Goal: Information Seeking & Learning: Learn about a topic

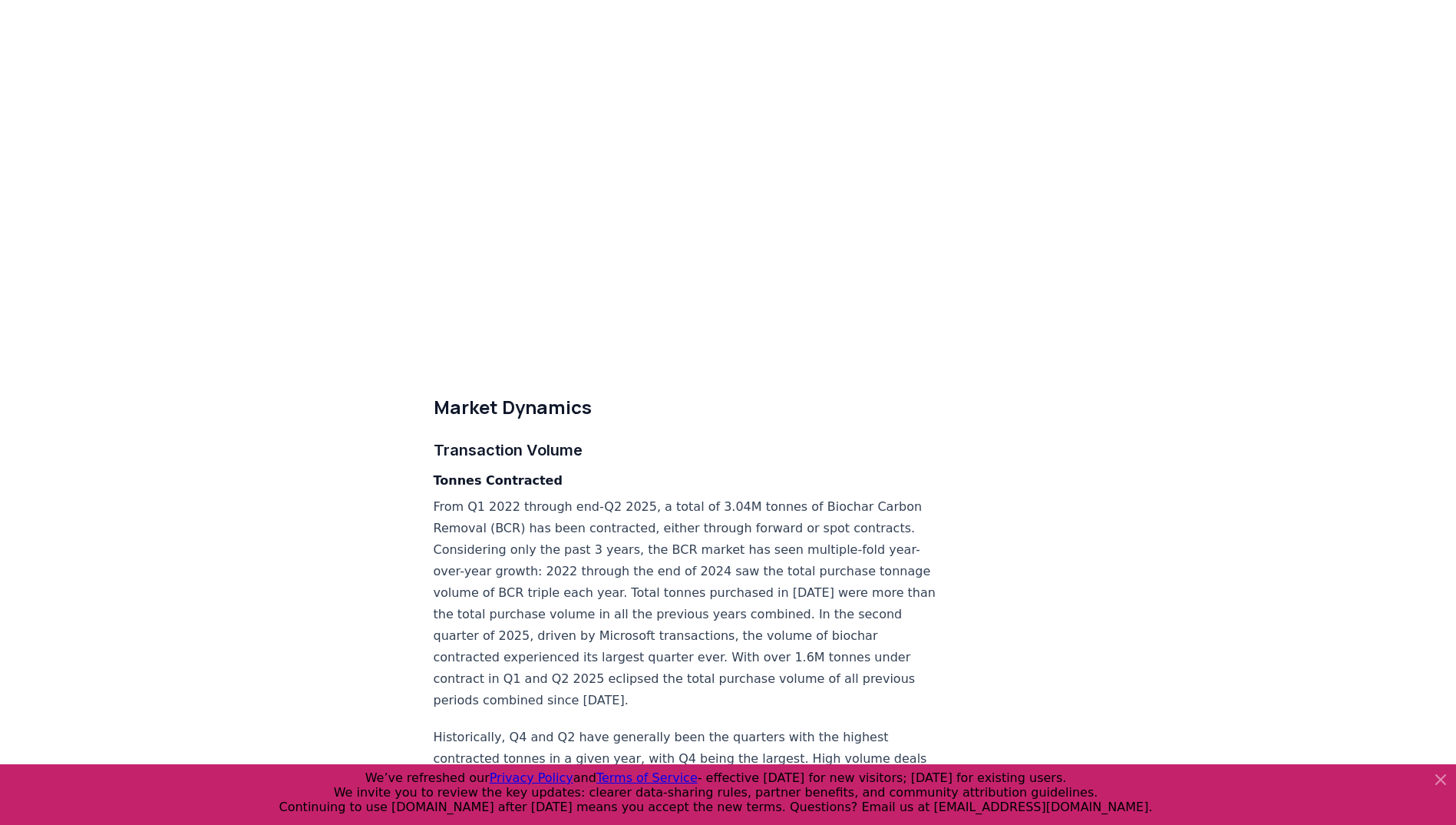
scroll to position [3840, 0]
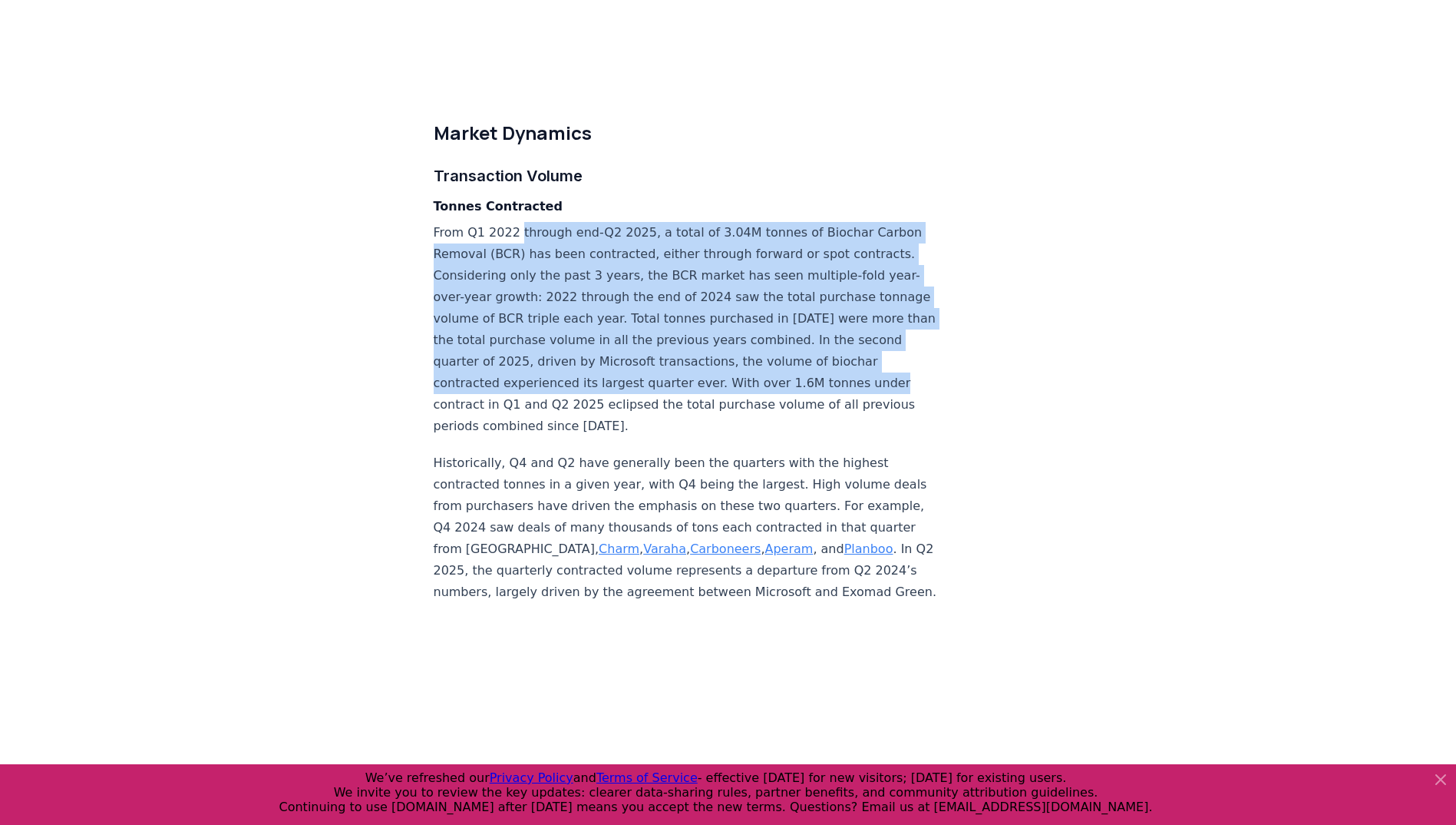
drag, startPoint x: 515, startPoint y: 200, endPoint x: 550, endPoint y: 378, distance: 181.4
click at [550, 378] on p "From Q1 2022 through end-Q2 2025, a total of 3.04M tonnes of Biochar Carbon Rem…" at bounding box center [687, 329] width 508 height 215
drag, startPoint x: 550, startPoint y: 378, endPoint x: 480, endPoint y: 234, distance: 160.1
click at [480, 234] on p "From Q1 2022 through end-Q2 2025, a total of 3.04M tonnes of Biochar Carbon Rem…" at bounding box center [687, 329] width 508 height 215
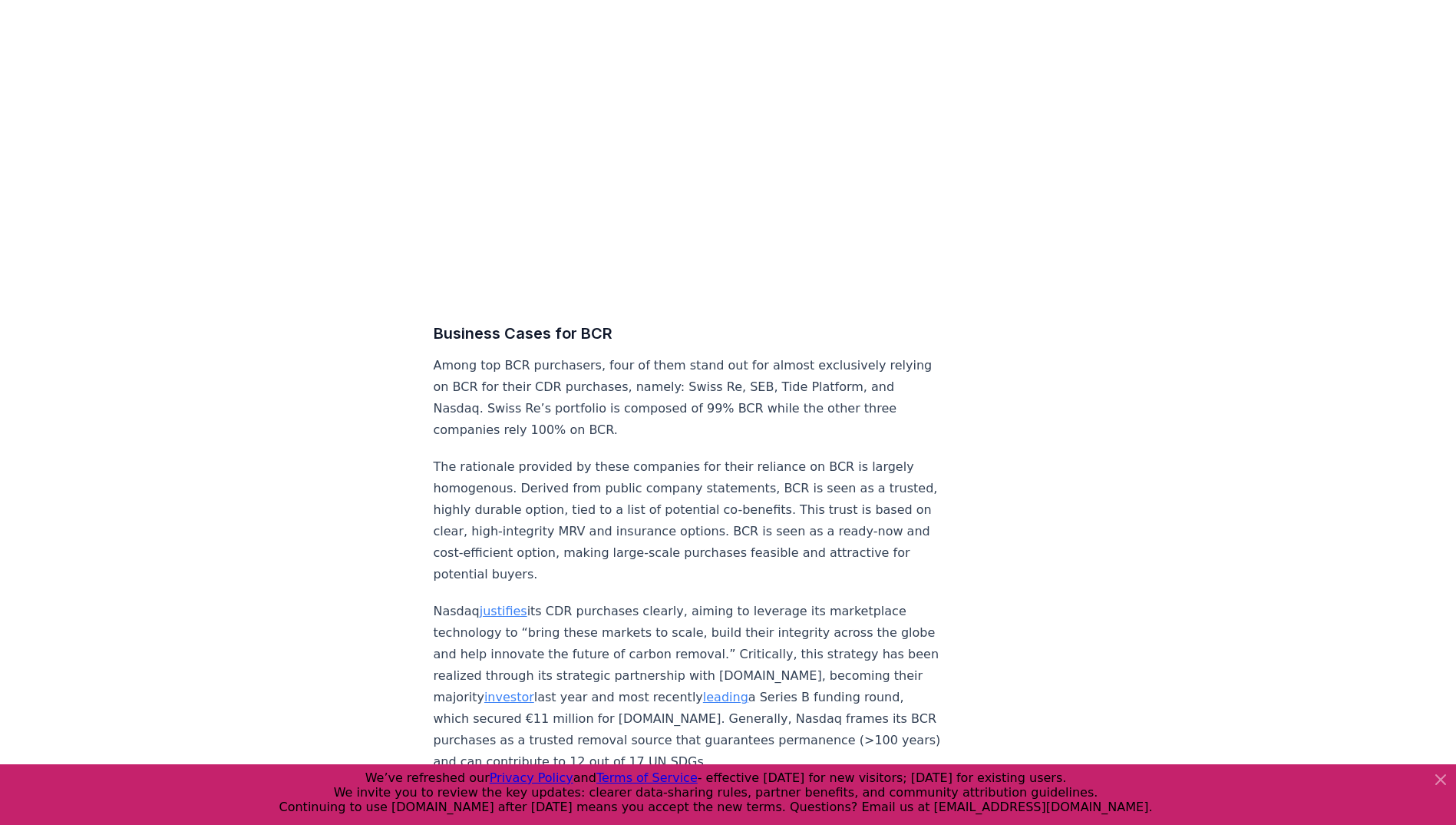
scroll to position [6143, 0]
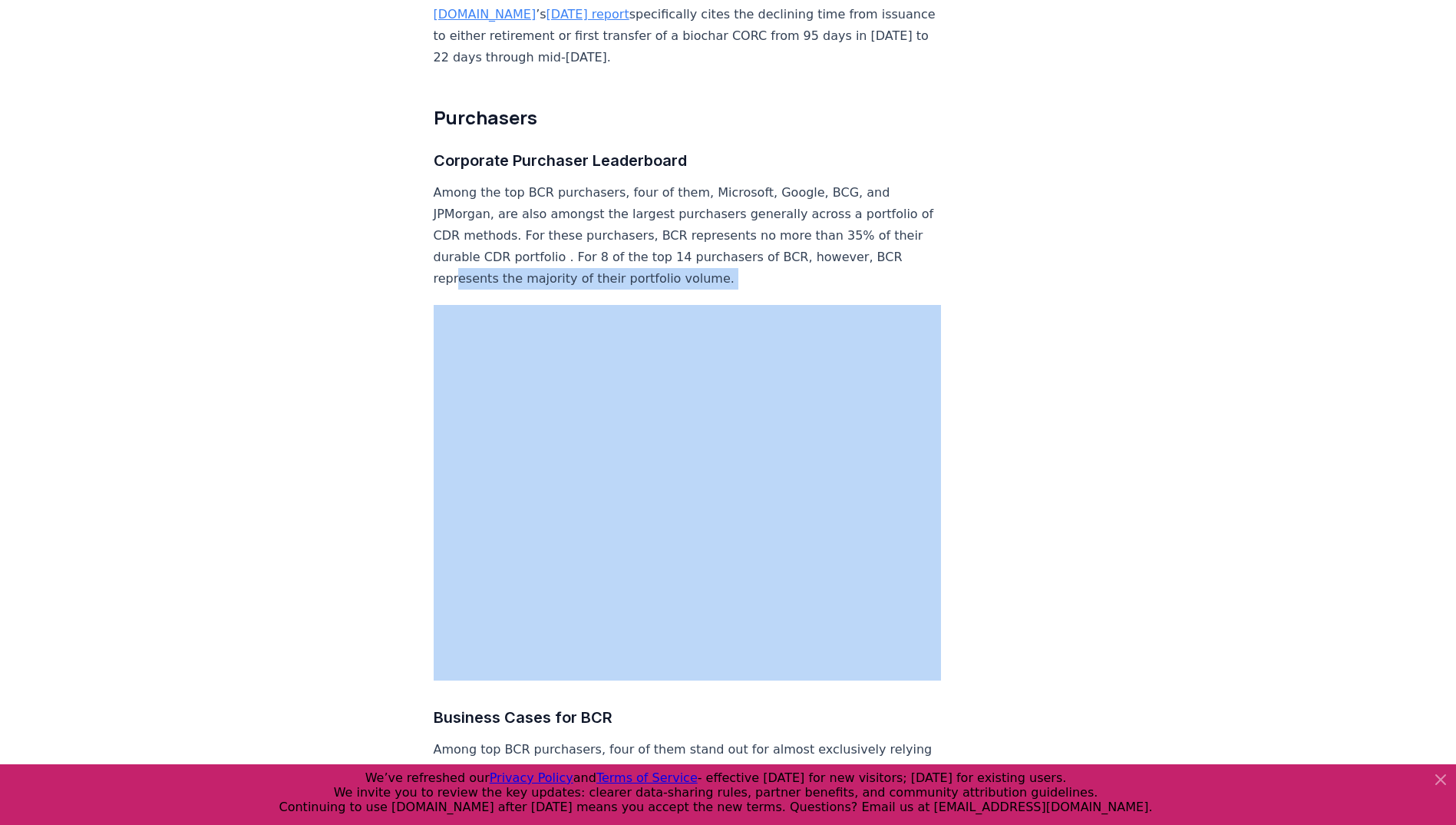
drag, startPoint x: 481, startPoint y: 272, endPoint x: 407, endPoint y: 481, distance: 221.7
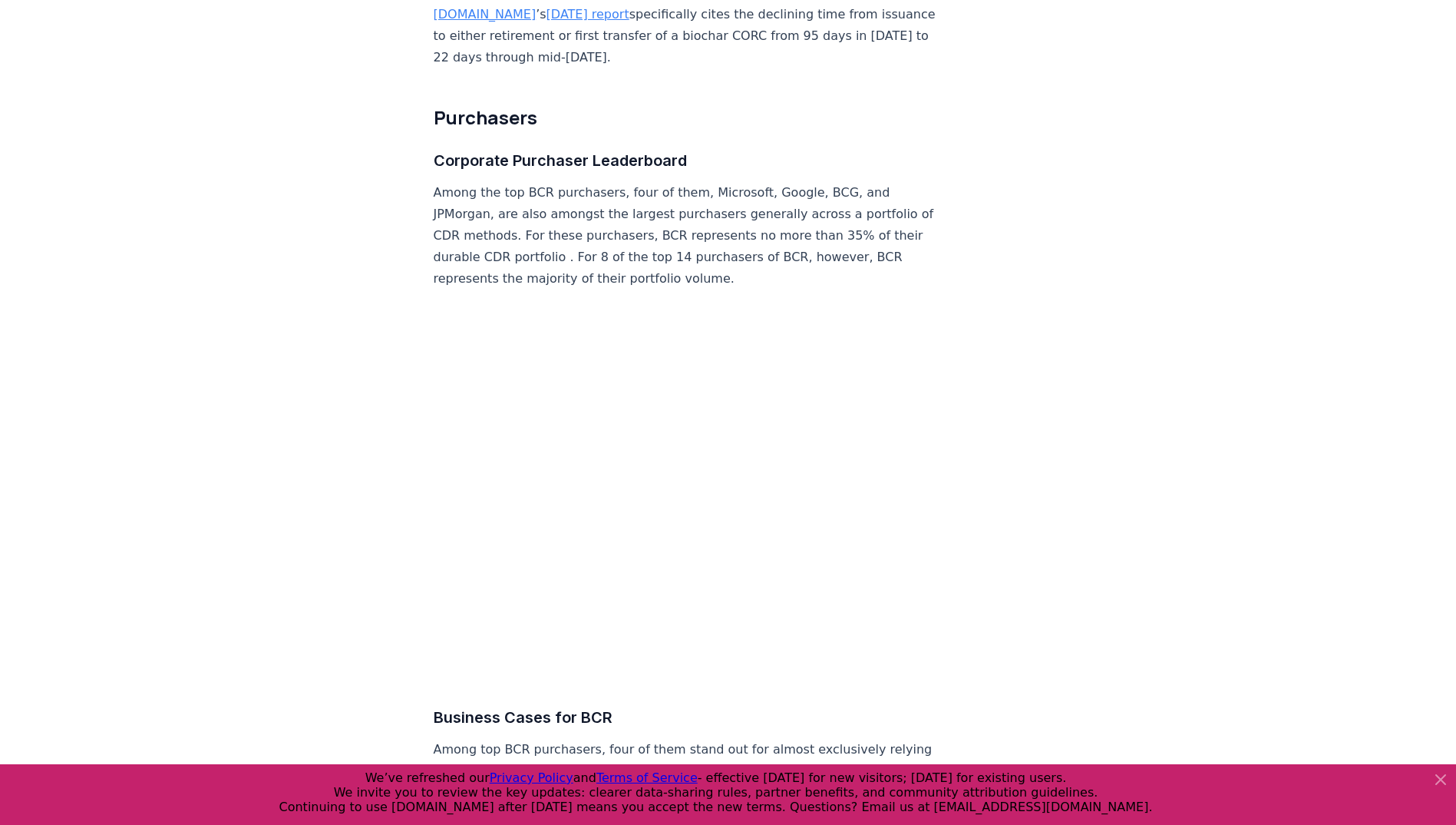
drag, startPoint x: 407, startPoint y: 481, endPoint x: 347, endPoint y: 248, distance: 240.6
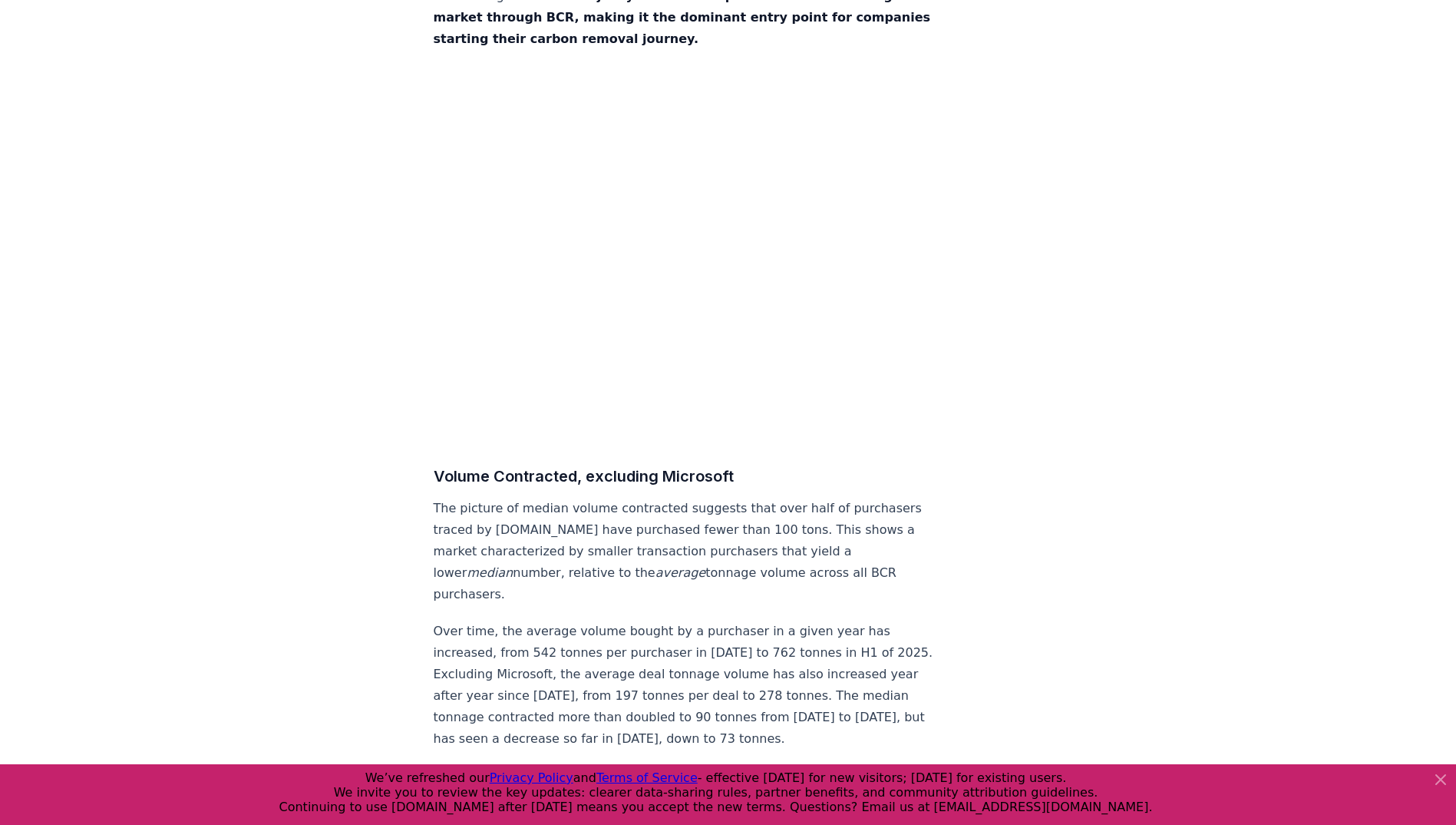
scroll to position [7832, 0]
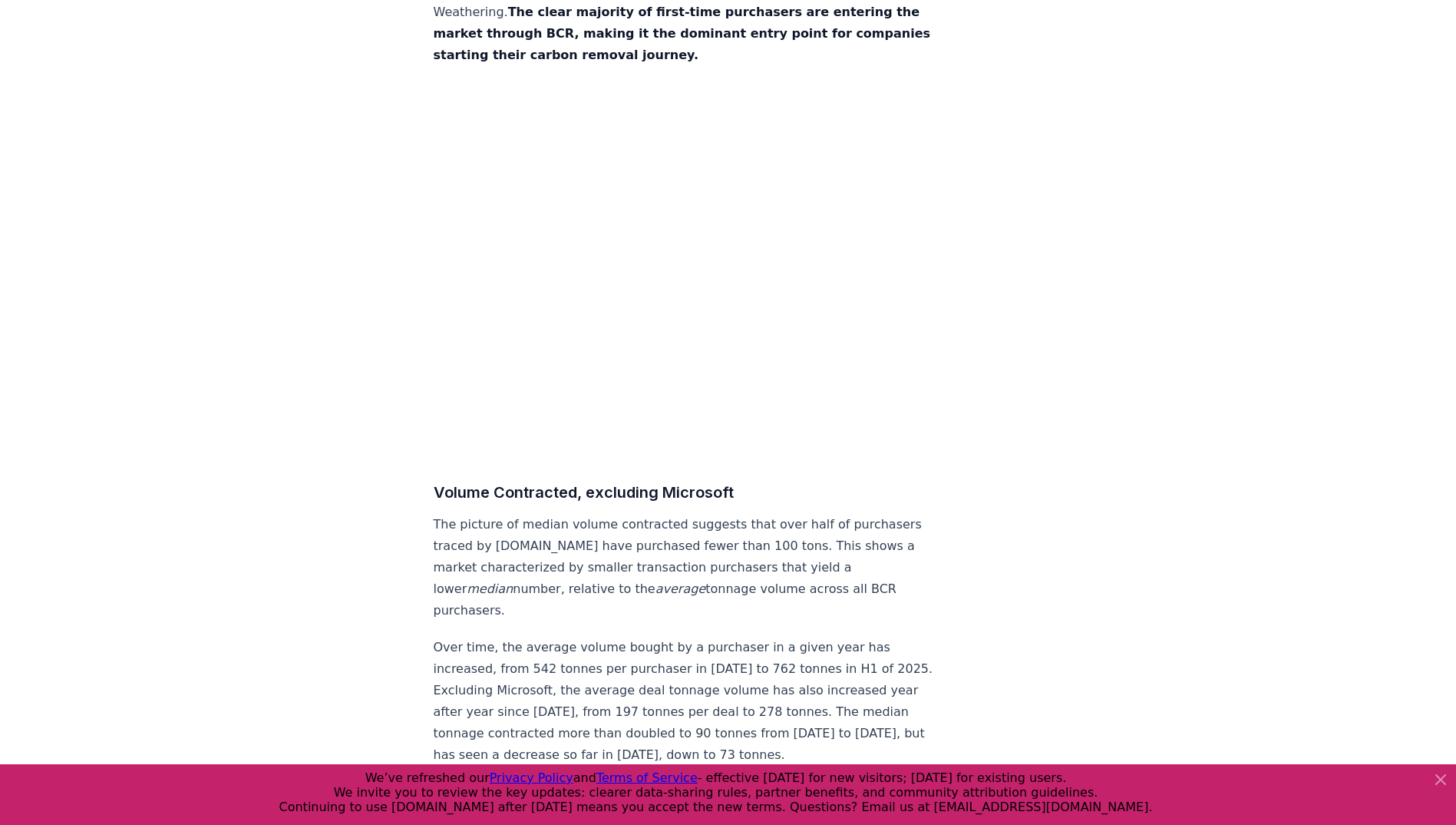
drag, startPoint x: 347, startPoint y: 248, endPoint x: 346, endPoint y: 411, distance: 163.0
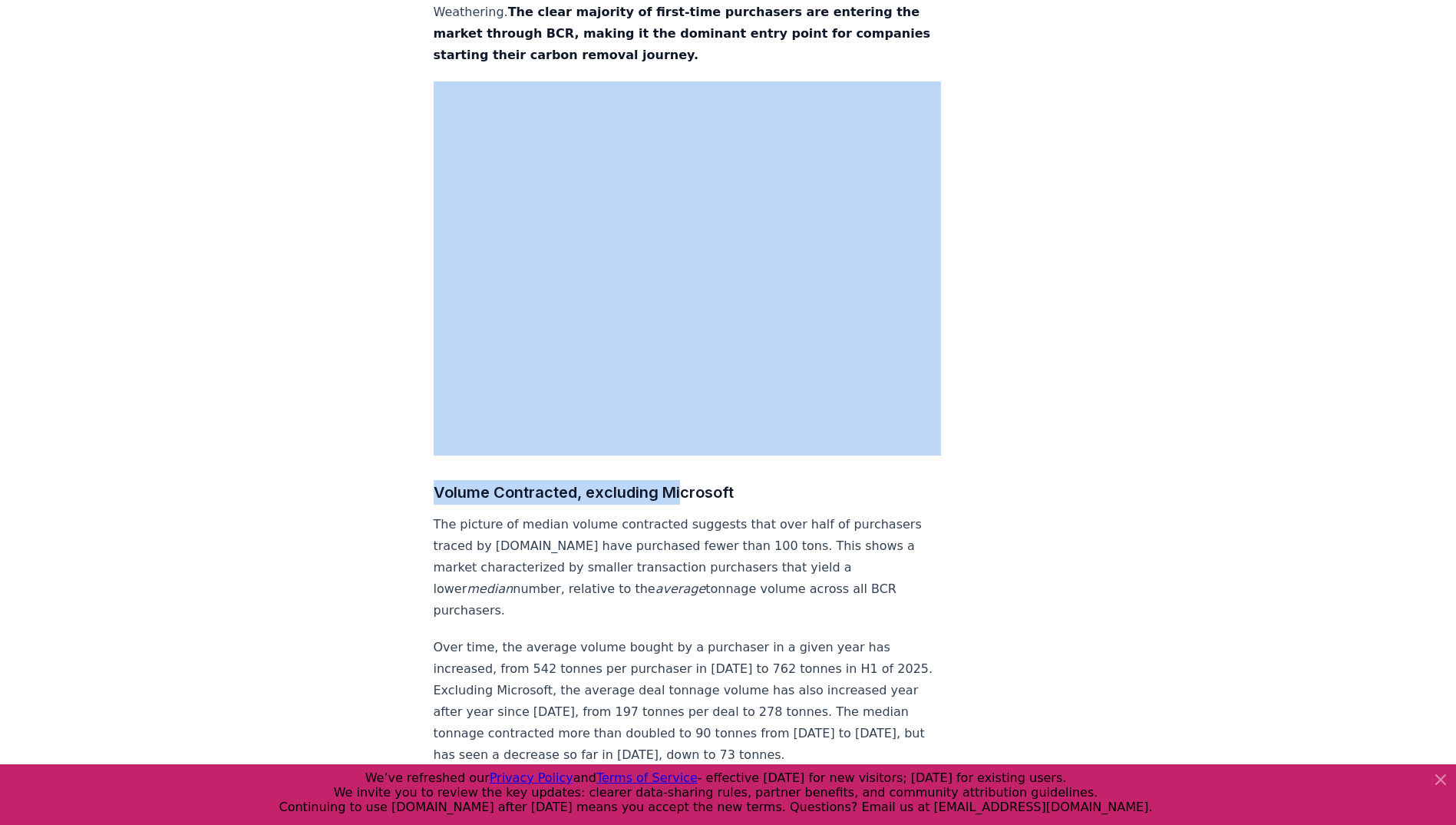
drag, startPoint x: 356, startPoint y: 389, endPoint x: 696, endPoint y: 481, distance: 352.2
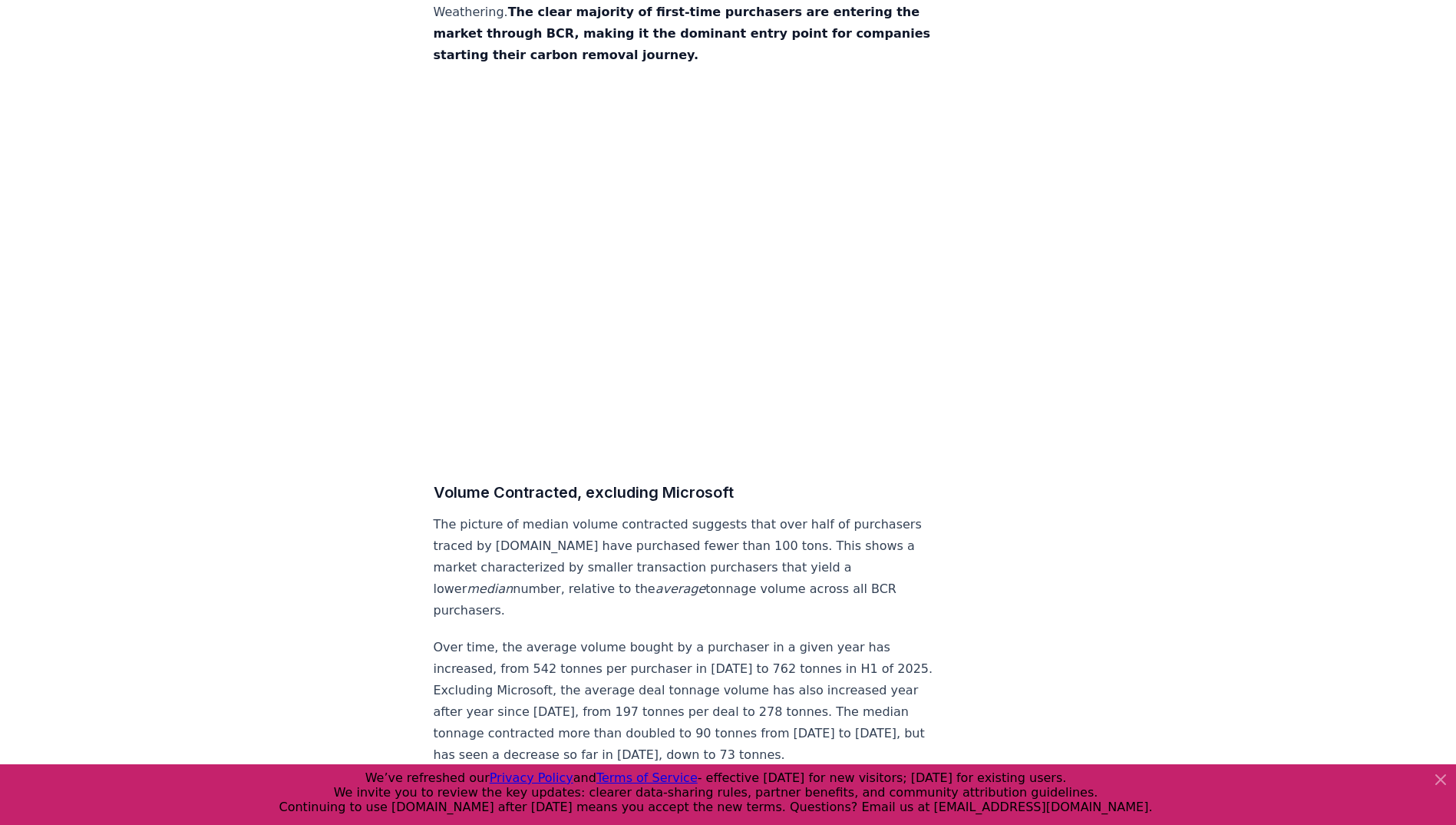
click at [433, 514] on p "The picture of median volume contracted suggests that over half of purchasers t…" at bounding box center [687, 567] width 508 height 107
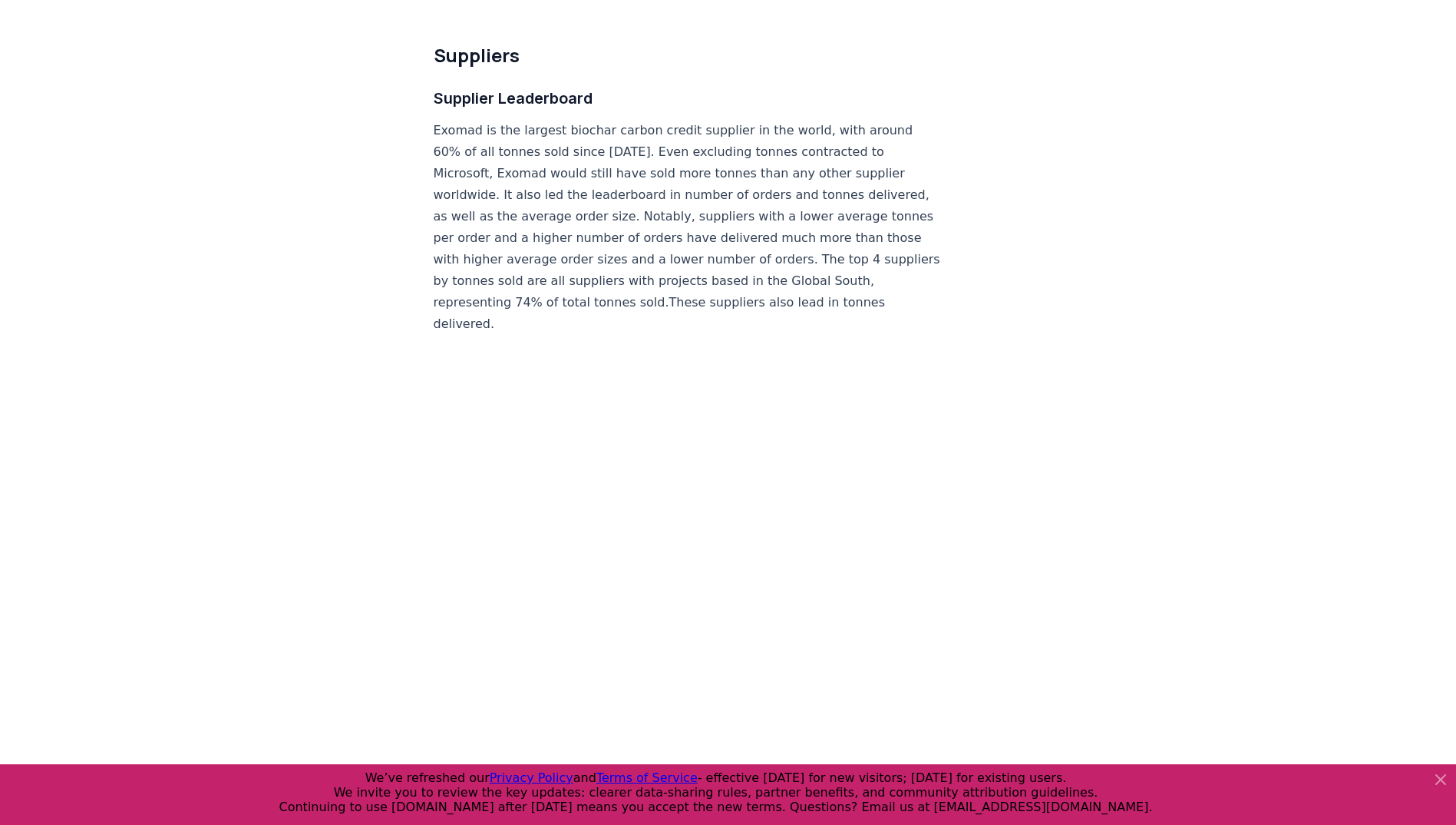
scroll to position [8956, 0]
